Goal: Task Accomplishment & Management: Manage account settings

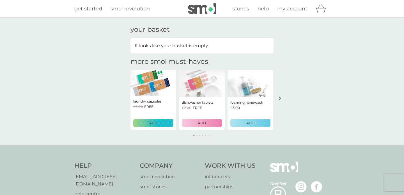
click at [284, 11] on span "my account" at bounding box center [292, 9] width 30 height 6
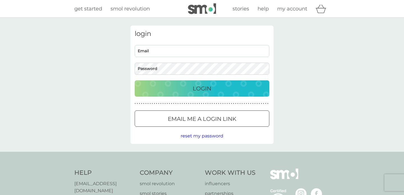
type input "[EMAIL_ADDRESS][DOMAIN_NAME]"
click at [196, 84] on p "Login" at bounding box center [202, 88] width 19 height 9
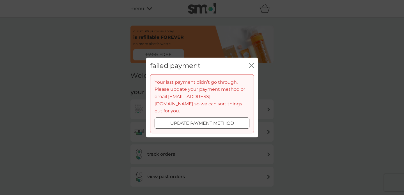
click at [193, 120] on div at bounding box center [202, 123] width 20 height 6
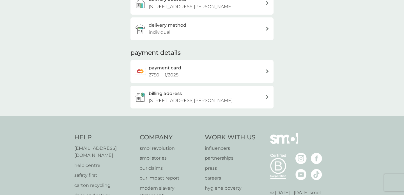
scroll to position [139, 0]
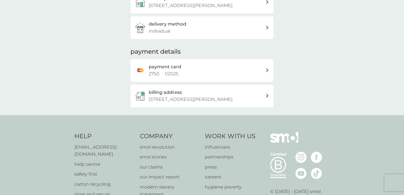
click at [205, 77] on div "payment card 2750 1 / 2025" at bounding box center [207, 70] width 117 height 14
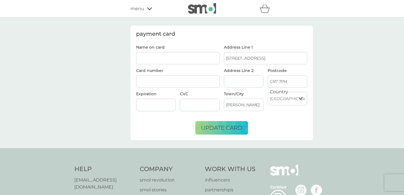
click at [151, 54] on input "Name on card" at bounding box center [178, 58] width 84 height 12
type input "L Campbell-King"
click at [251, 85] on input "Address Line 2" at bounding box center [244, 81] width 40 height 12
click at [225, 126] on span "update card" at bounding box center [221, 127] width 41 height 7
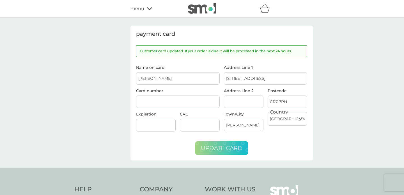
click at [139, 9] on span "menu" at bounding box center [137, 8] width 14 height 7
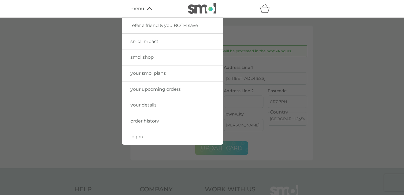
click at [156, 90] on span "your upcoming orders" at bounding box center [155, 88] width 50 height 5
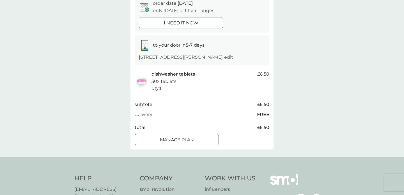
scroll to position [59, 0]
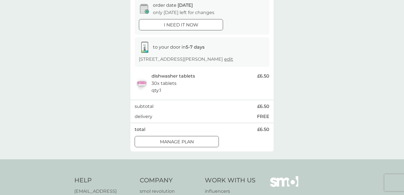
click at [206, 26] on div "i need it now" at bounding box center [181, 24] width 84 height 7
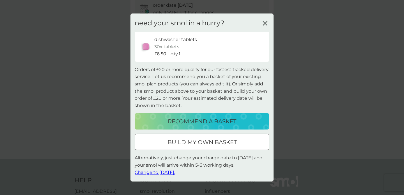
click at [266, 24] on line at bounding box center [265, 23] width 4 height 4
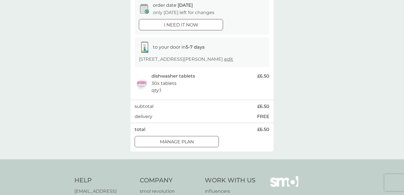
click at [168, 142] on div at bounding box center [177, 141] width 20 height 6
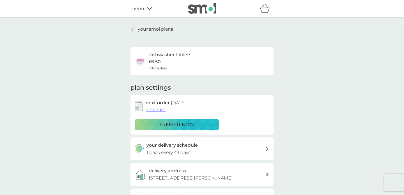
click at [156, 112] on span "edit date" at bounding box center [156, 109] width 20 height 5
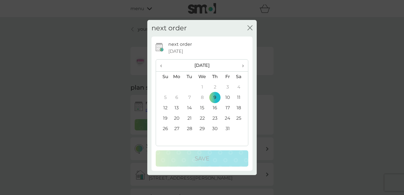
click at [248, 26] on icon "close" at bounding box center [249, 28] width 2 height 4
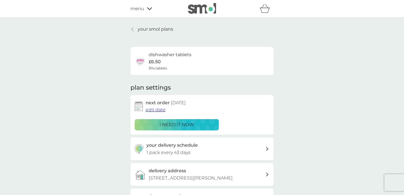
click at [165, 30] on p "your smol plans" at bounding box center [155, 29] width 35 height 7
